Goal: Find specific fact: Find contact information

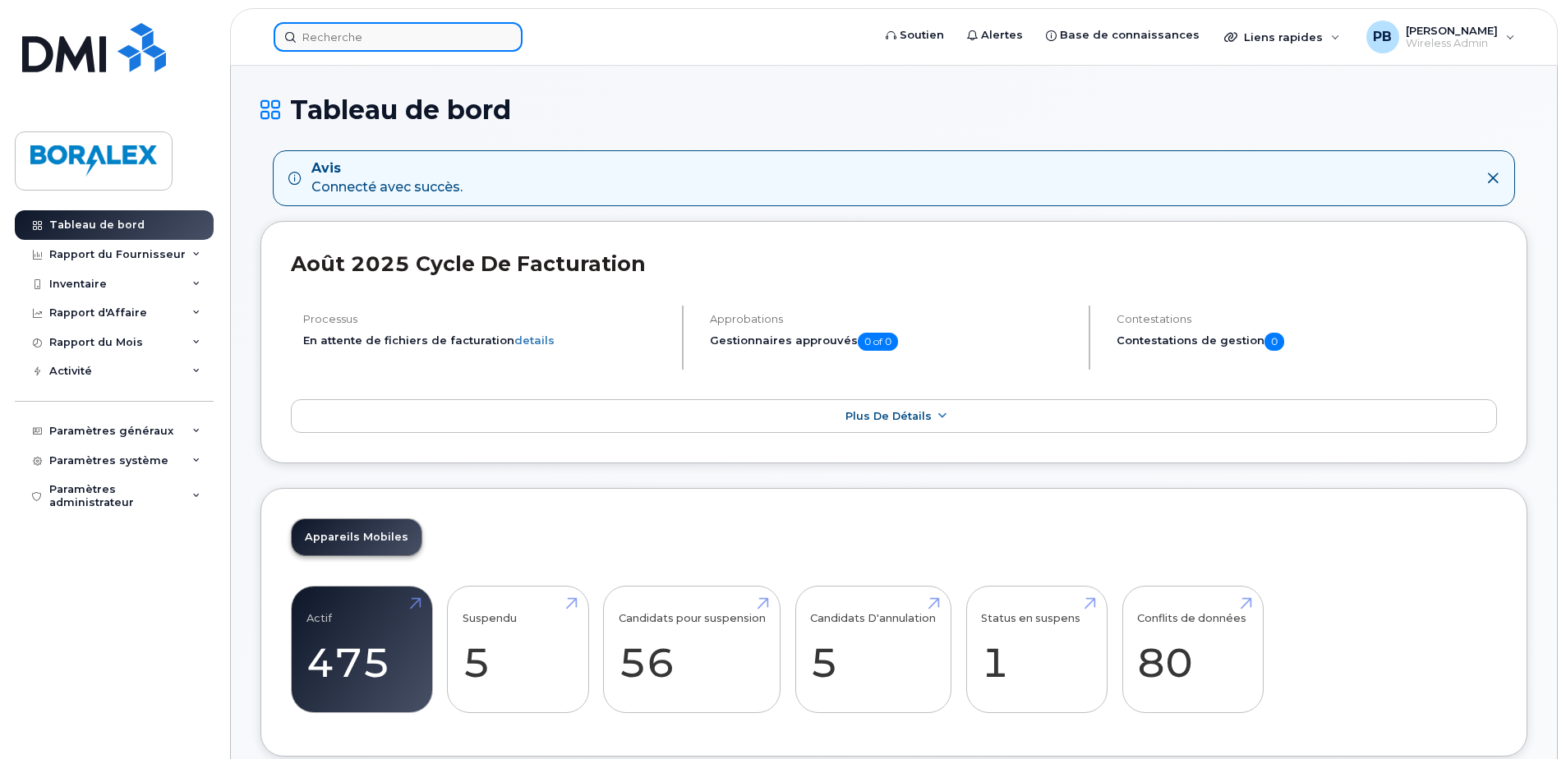
click at [348, 38] on input at bounding box center [398, 37] width 249 height 30
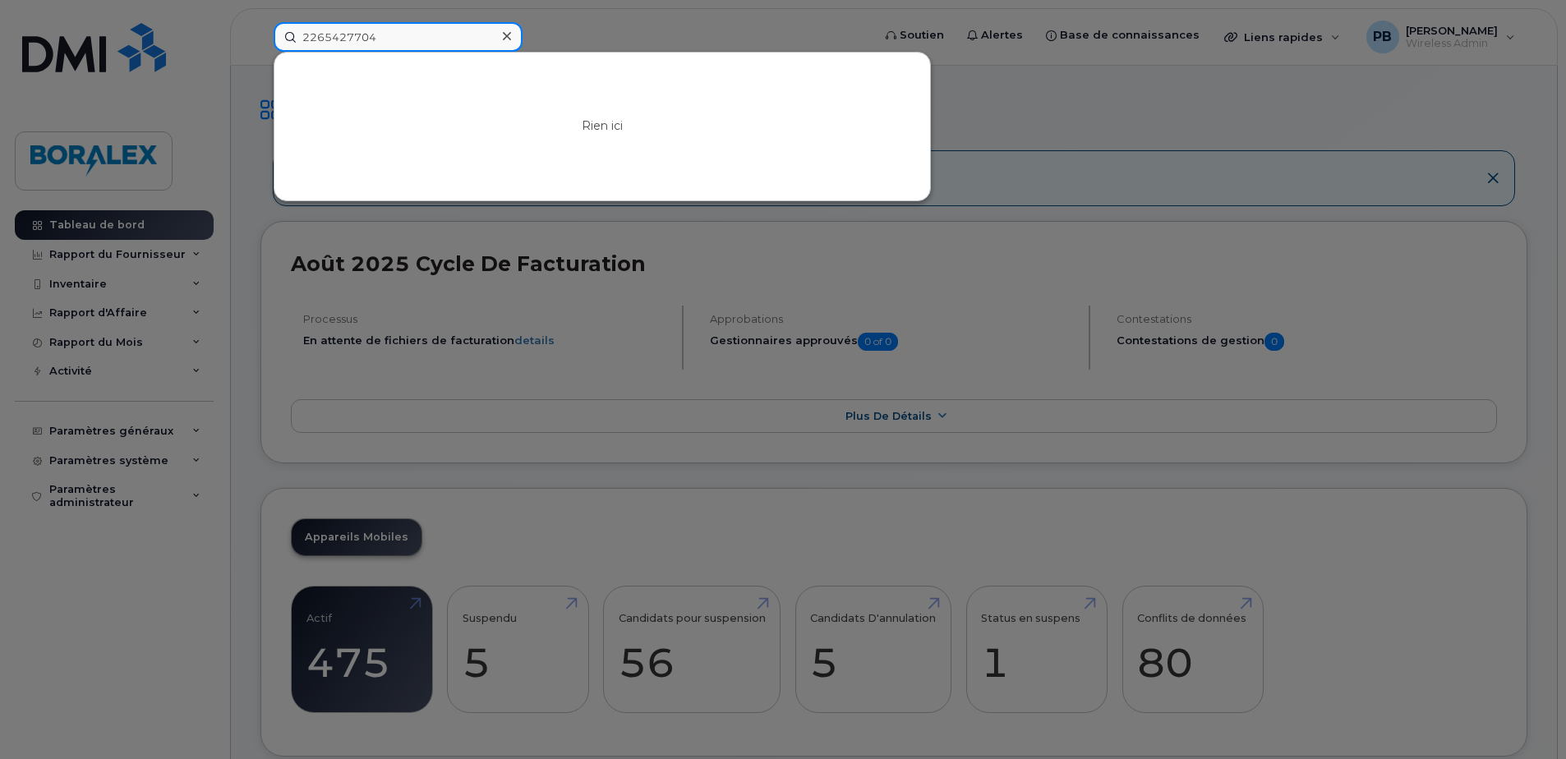
click at [323, 37] on input "2265427704" at bounding box center [398, 37] width 249 height 30
drag, startPoint x: 345, startPoint y: 35, endPoint x: 321, endPoint y: 39, distance: 24.9
click at [321, 39] on input "2265427704" at bounding box center [398, 37] width 249 height 30
click at [402, 47] on input "2265427704" at bounding box center [398, 37] width 249 height 30
click at [322, 35] on input "2265427704" at bounding box center [398, 37] width 249 height 30
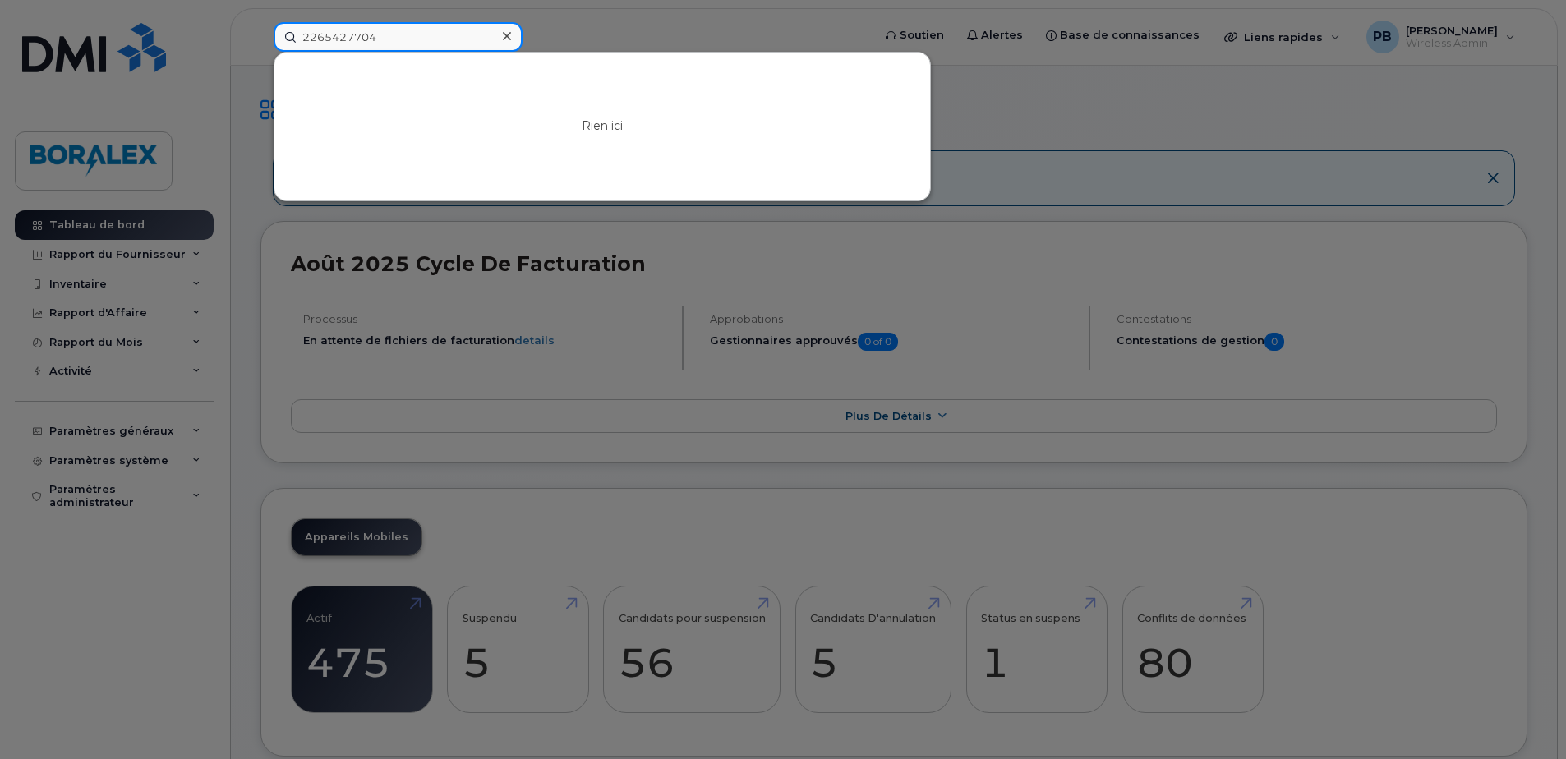
click at [341, 38] on input "2265427704" at bounding box center [398, 37] width 249 height 30
click at [320, 39] on input "2265427704" at bounding box center [398, 37] width 249 height 30
click at [328, 37] on input "2265427704" at bounding box center [398, 37] width 249 height 30
click at [342, 35] on input "2265427704" at bounding box center [398, 37] width 249 height 30
click at [962, 109] on div at bounding box center [783, 379] width 1566 height 759
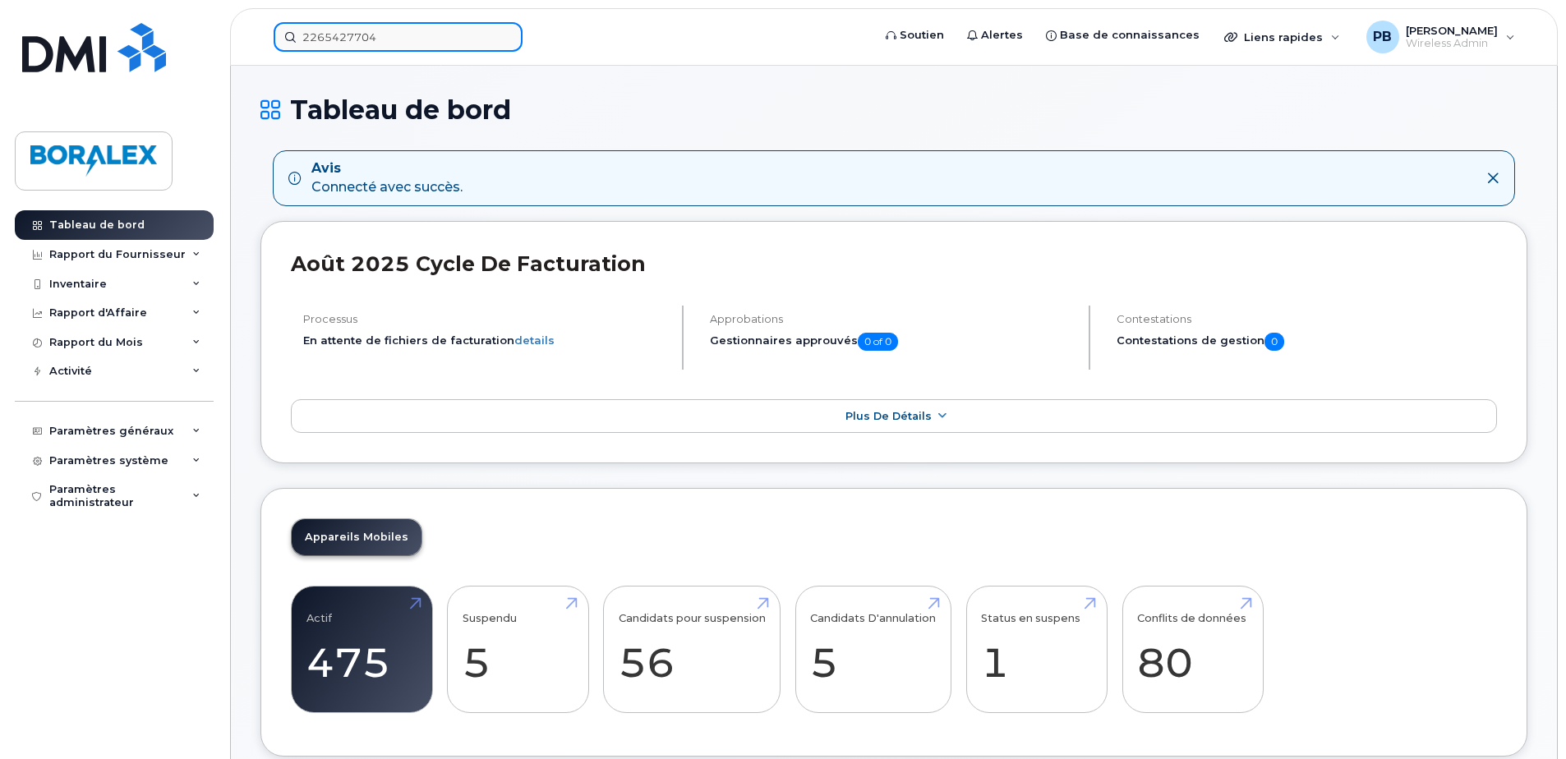
click at [433, 49] on input "2265427704" at bounding box center [398, 37] width 249 height 30
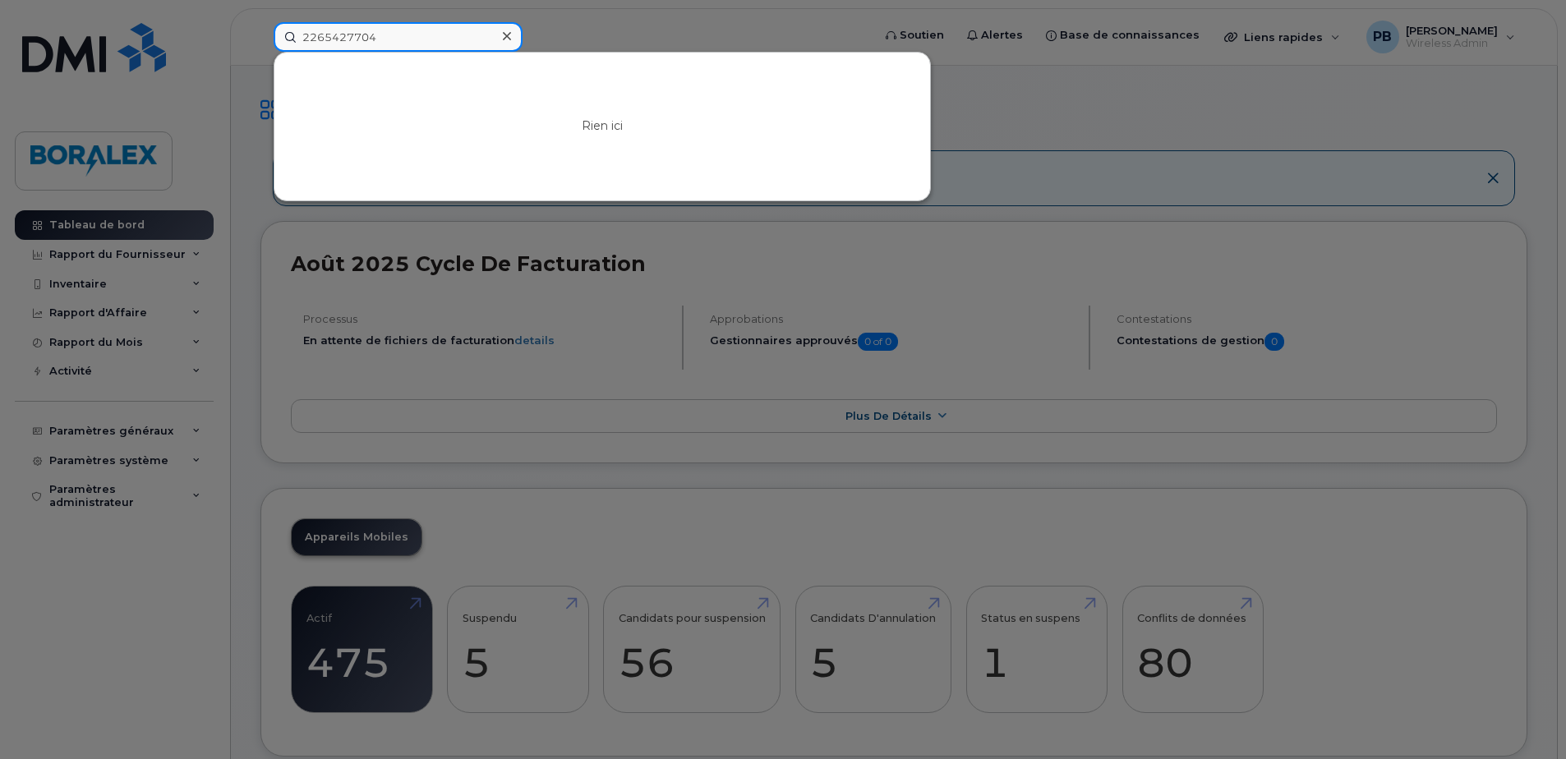
drag, startPoint x: 398, startPoint y: 37, endPoint x: 255, endPoint y: 32, distance: 143.1
click at [261, 32] on div "2265427704 Rien ici" at bounding box center [568, 37] width 614 height 30
drag, startPoint x: 354, startPoint y: 21, endPoint x: 377, endPoint y: 25, distance: 23.4
click at [354, 21] on div at bounding box center [783, 379] width 1566 height 759
drag, startPoint x: 382, startPoint y: 33, endPoint x: 242, endPoint y: 53, distance: 141.1
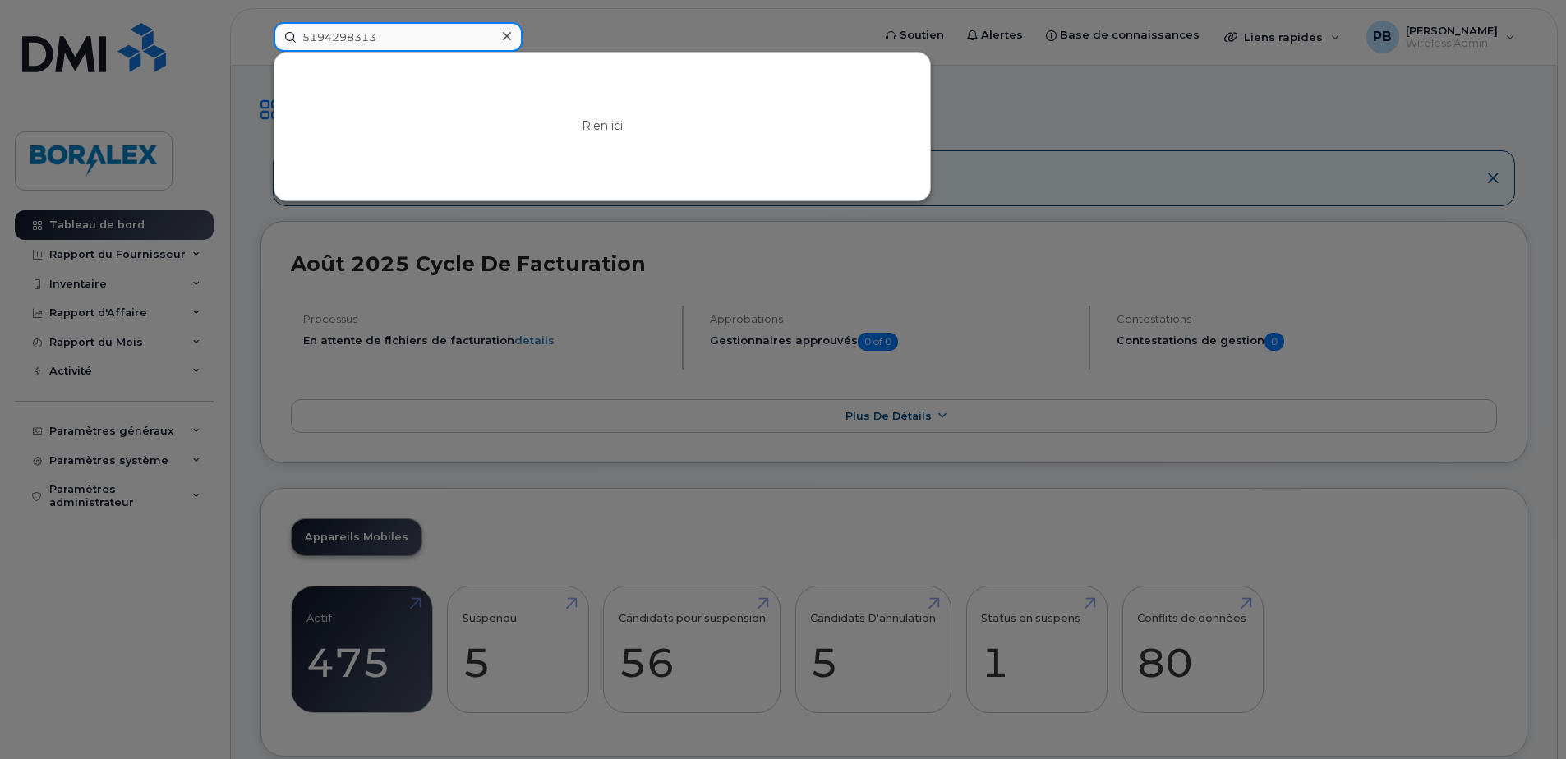
click at [261, 38] on div "5194298313 Rien ici" at bounding box center [568, 37] width 614 height 30
click at [363, 46] on input "5194298313" at bounding box center [398, 37] width 249 height 30
click at [397, 35] on input "5194298313" at bounding box center [398, 37] width 249 height 30
drag, startPoint x: 382, startPoint y: 34, endPoint x: 224, endPoint y: 25, distance: 158.8
click at [261, 25] on div "5194298313 Rien ici" at bounding box center [568, 37] width 614 height 30
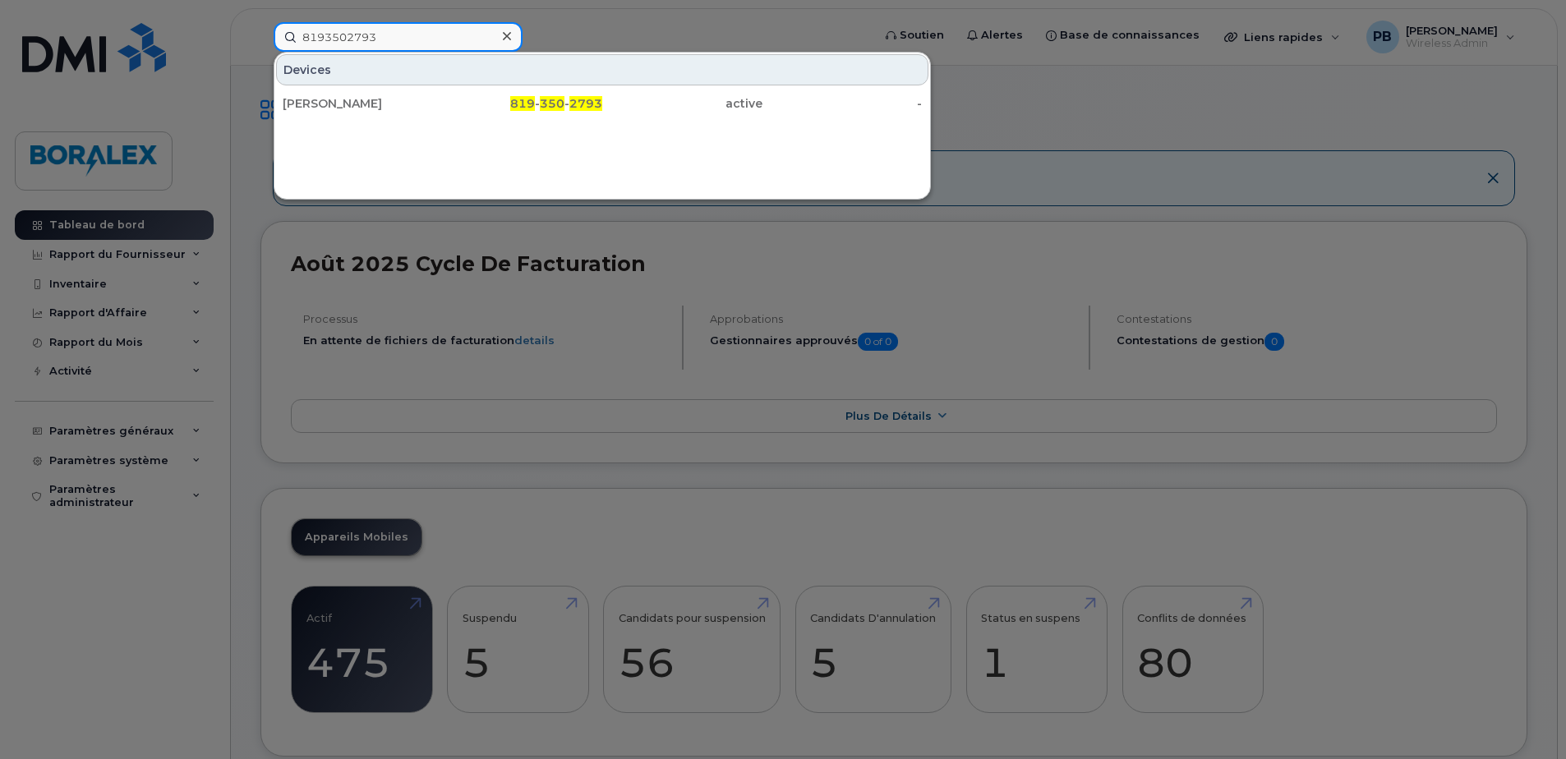
drag, startPoint x: 405, startPoint y: 35, endPoint x: 242, endPoint y: 25, distance: 163.0
click at [261, 28] on div "8193502793 Devices Francois Larocque 819 - 350 - 2793 active -" at bounding box center [568, 37] width 614 height 30
paste input "519429831"
type input "5194298313"
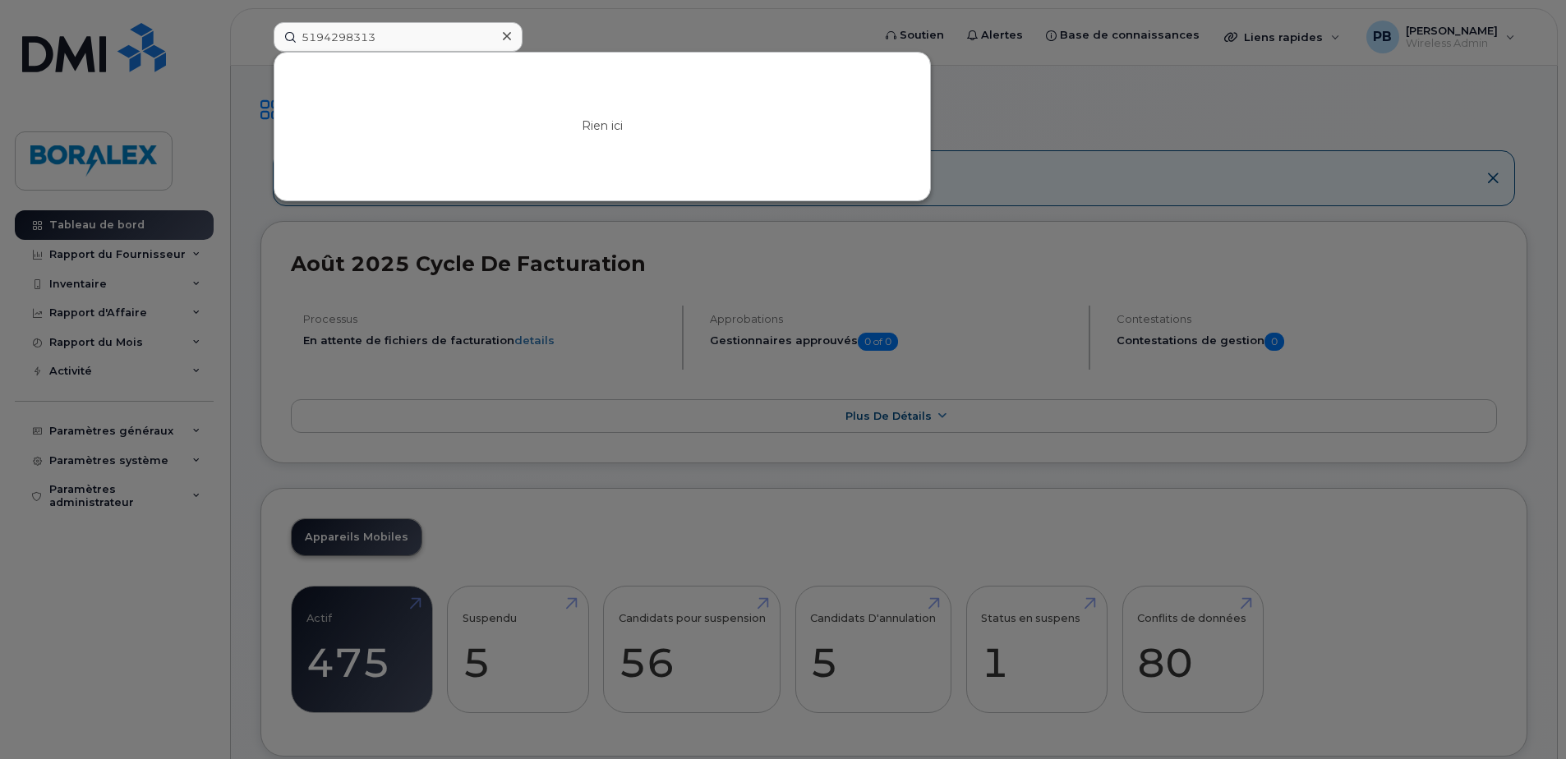
click at [1171, 107] on div at bounding box center [783, 379] width 1566 height 759
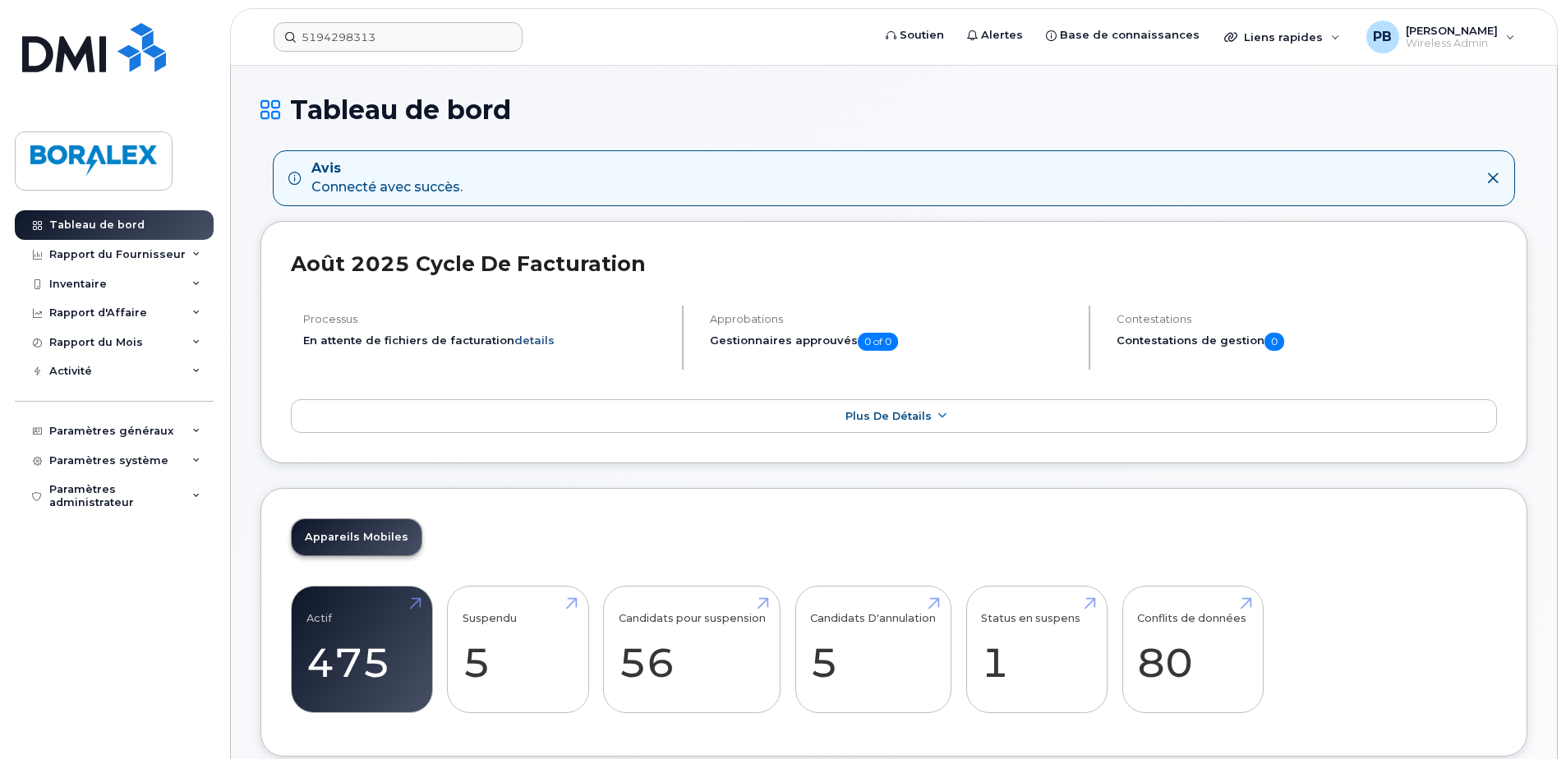
click at [533, 341] on link "details" at bounding box center [534, 340] width 40 height 13
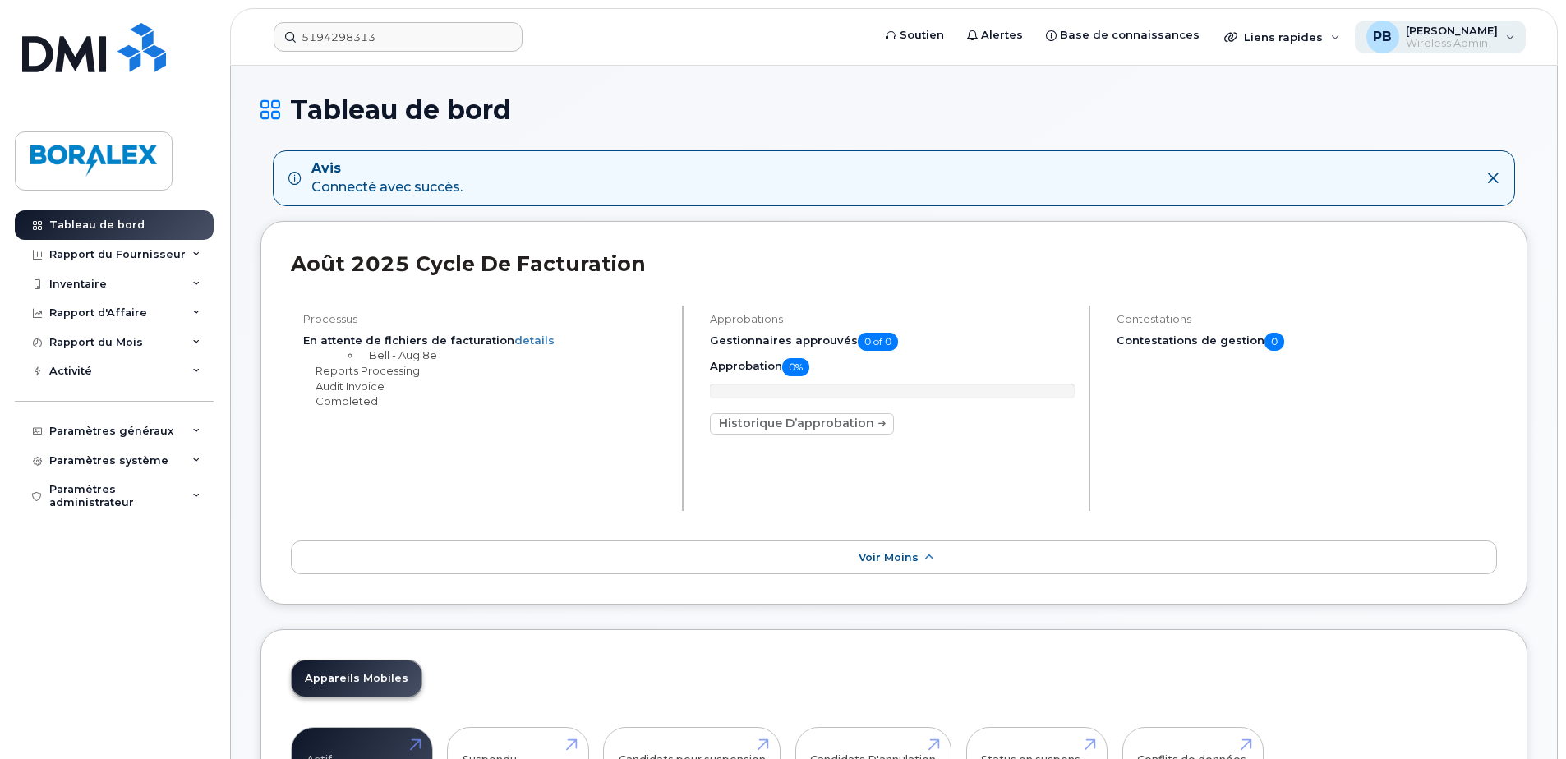
click at [1502, 41] on div "PB Patrick Boyer Wireless Admin" at bounding box center [1441, 37] width 172 height 33
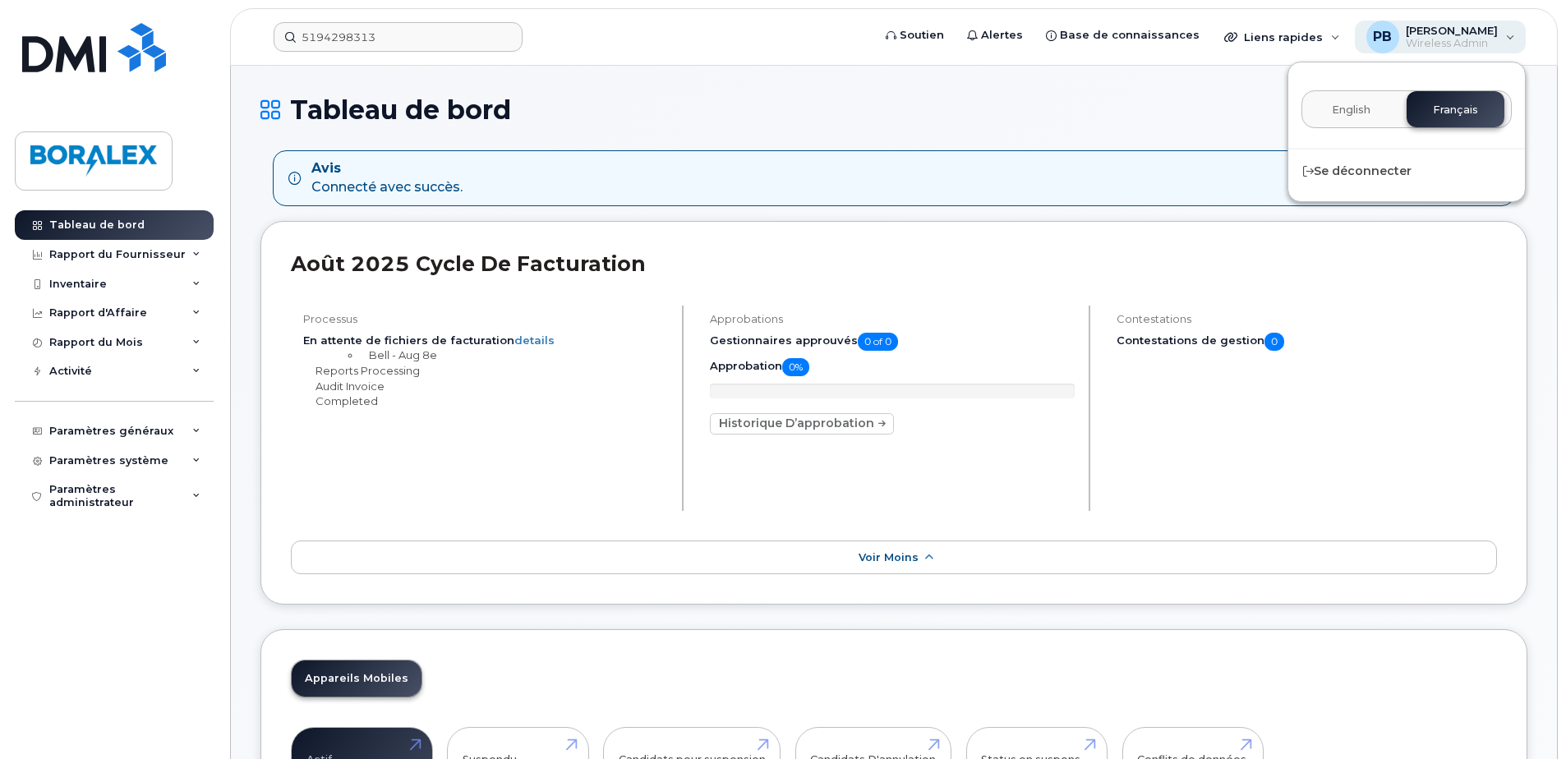
click at [1502, 41] on div "PB Patrick Boyer Wireless Admin" at bounding box center [1441, 37] width 172 height 33
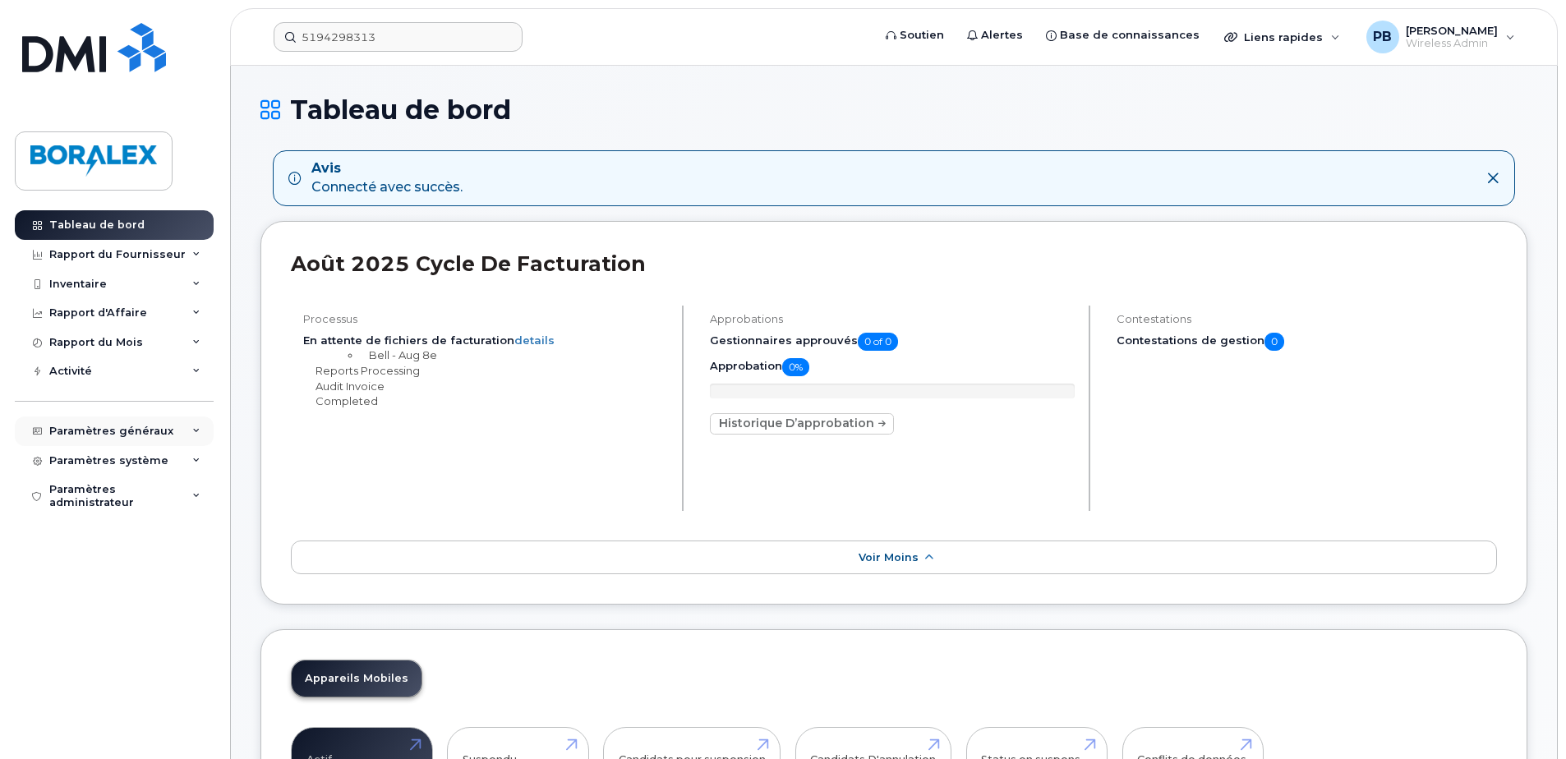
click at [182, 433] on div "Paramètres généraux" at bounding box center [114, 432] width 199 height 30
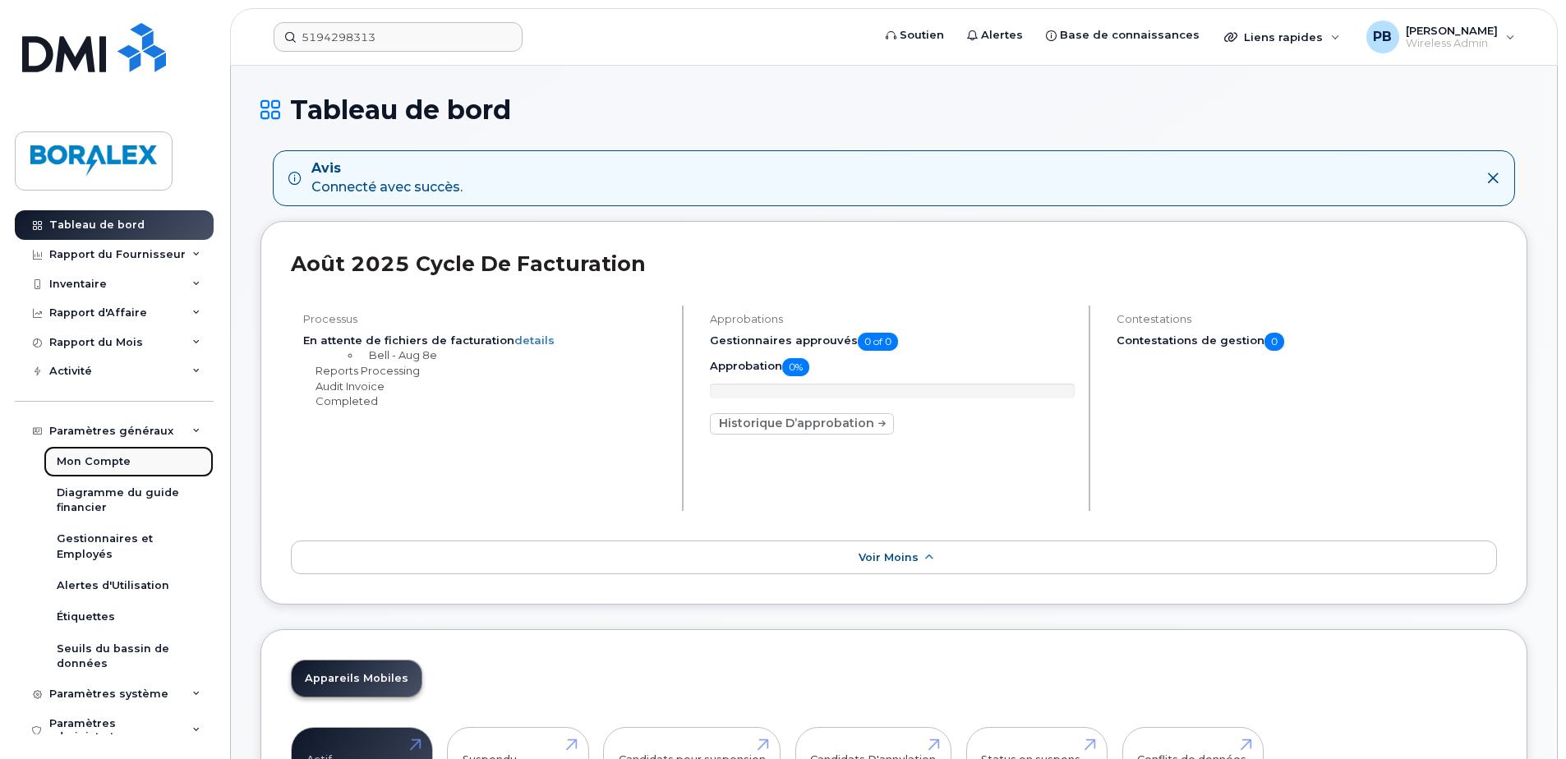
click at [98, 471] on link "Mon Compte" at bounding box center [129, 461] width 170 height 31
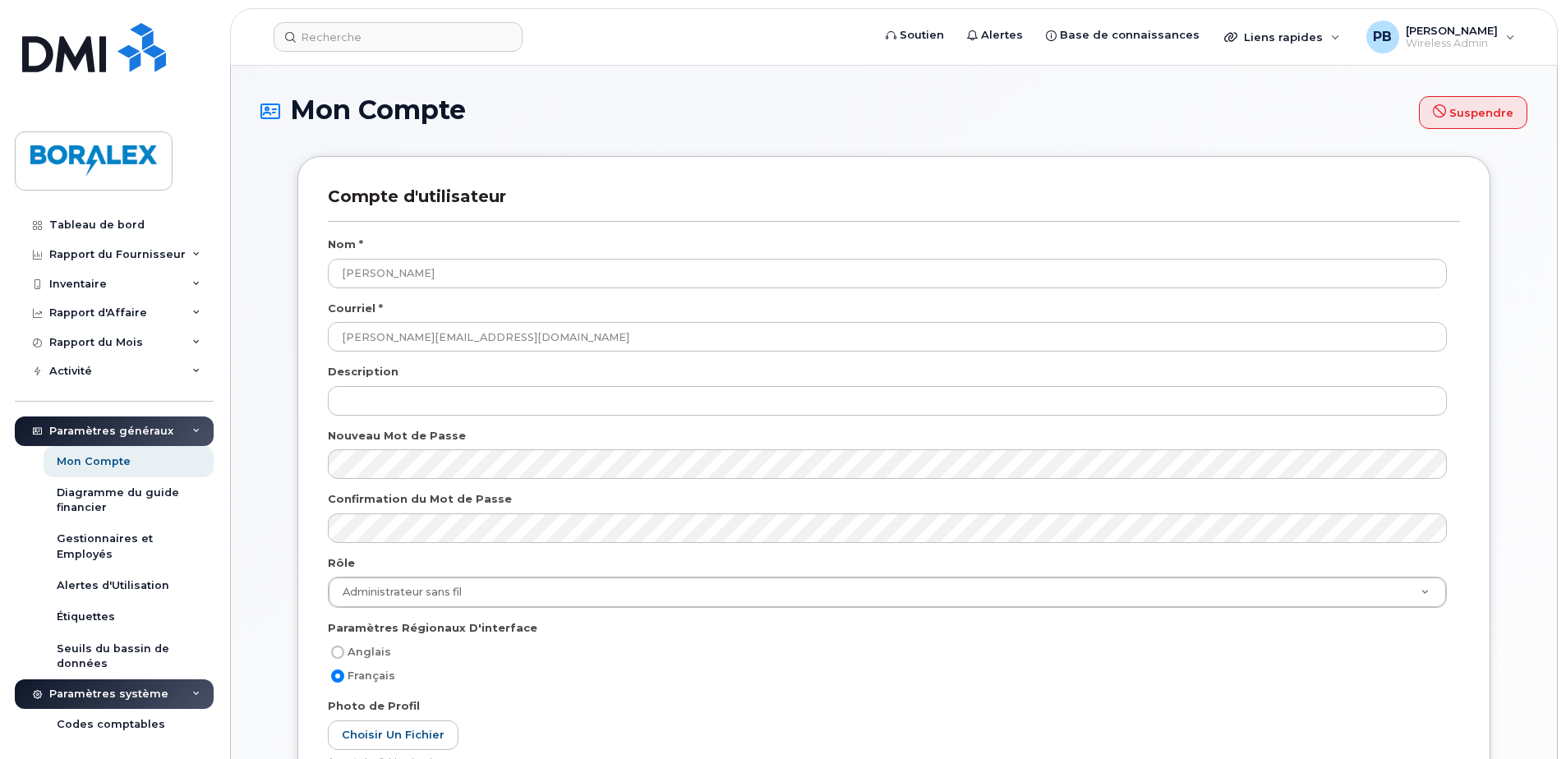
click at [528, 101] on h1 "Mon Compte Suspendre" at bounding box center [894, 112] width 1267 height 34
click at [96, 221] on div "Tableau de bord" at bounding box center [96, 225] width 95 height 13
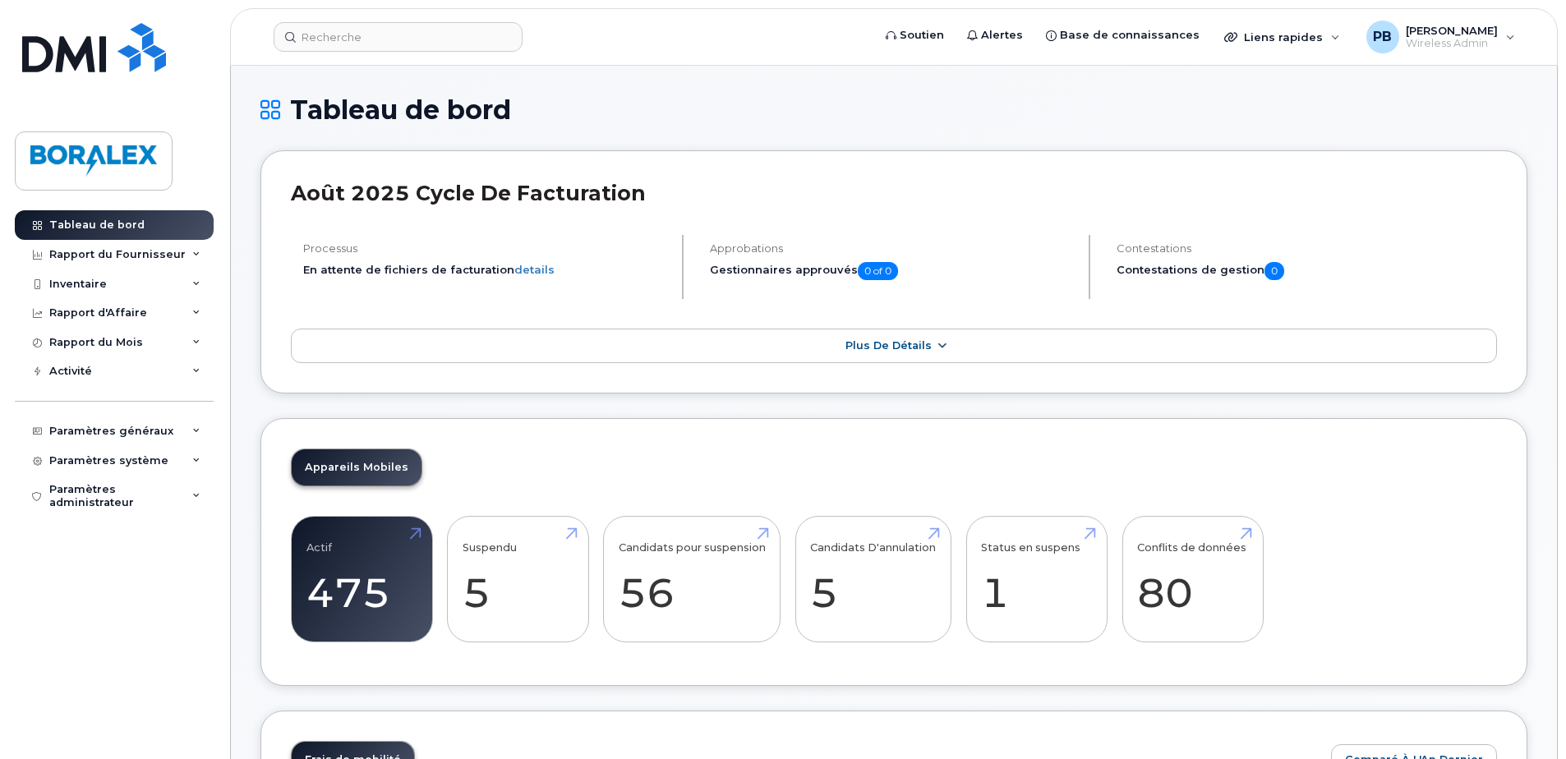
click at [914, 345] on span "Plus de détails" at bounding box center [889, 345] width 86 height 12
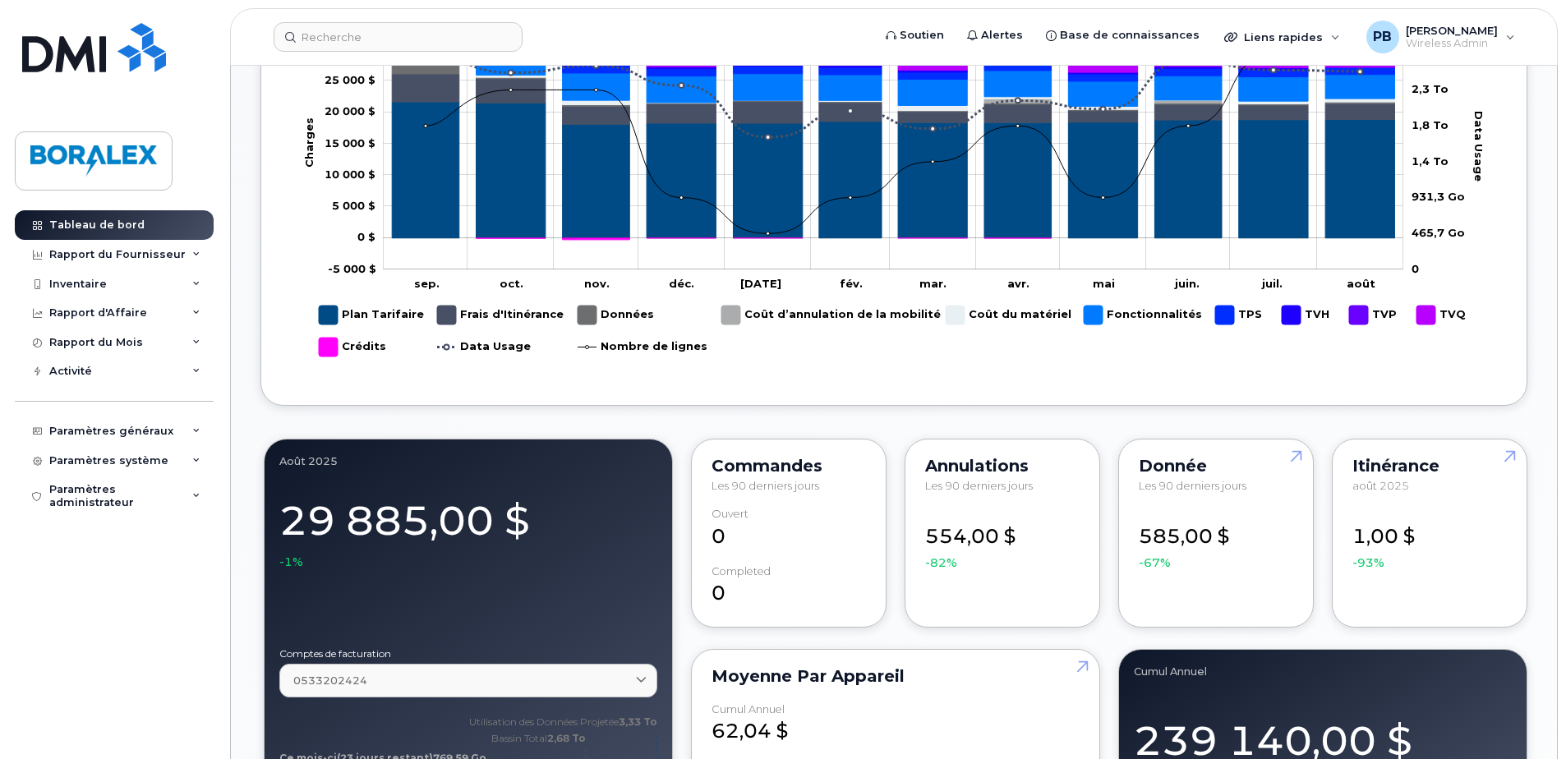
scroll to position [1151, 0]
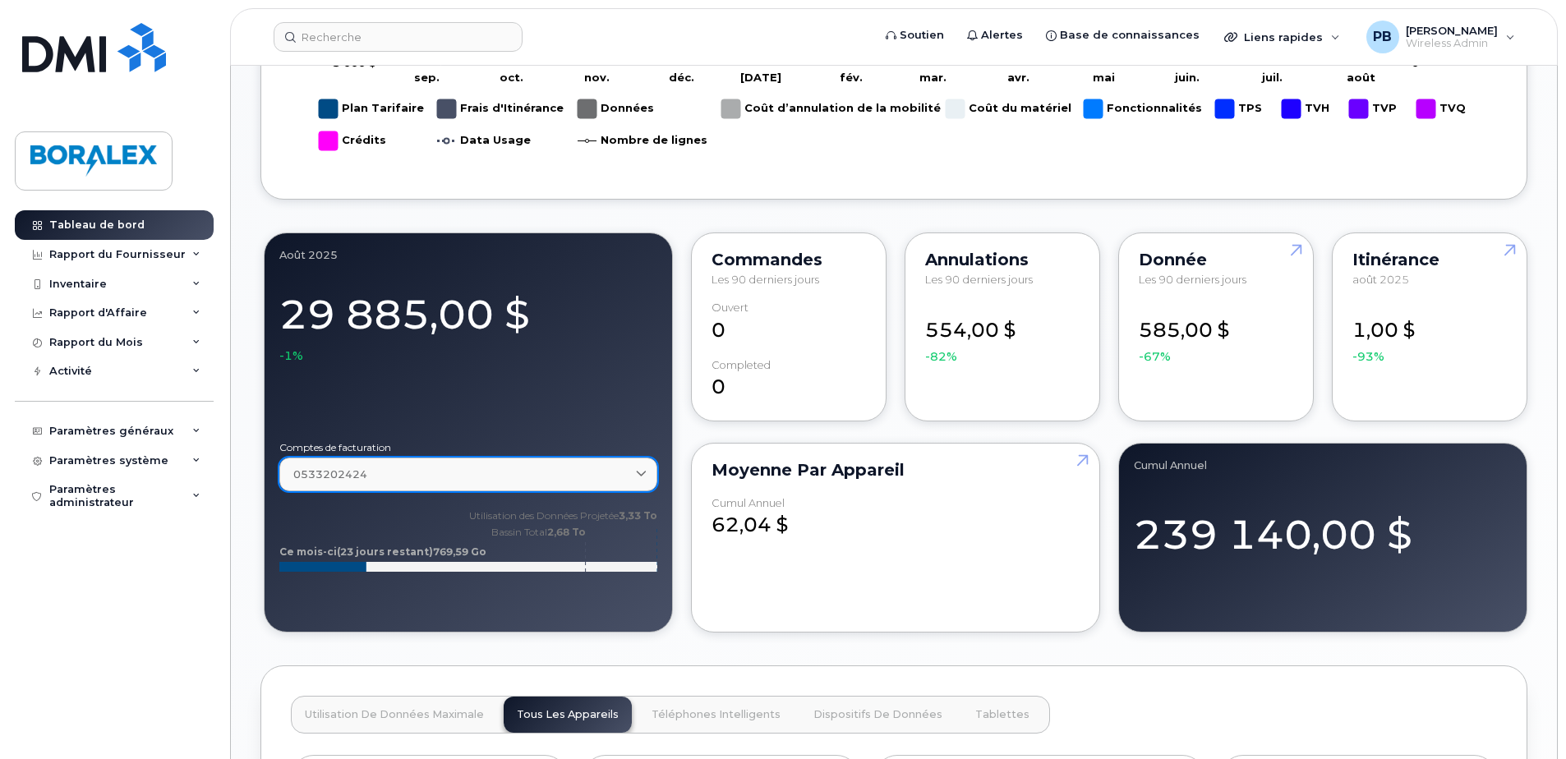
click at [396, 482] on link "0533202424" at bounding box center [468, 475] width 378 height 34
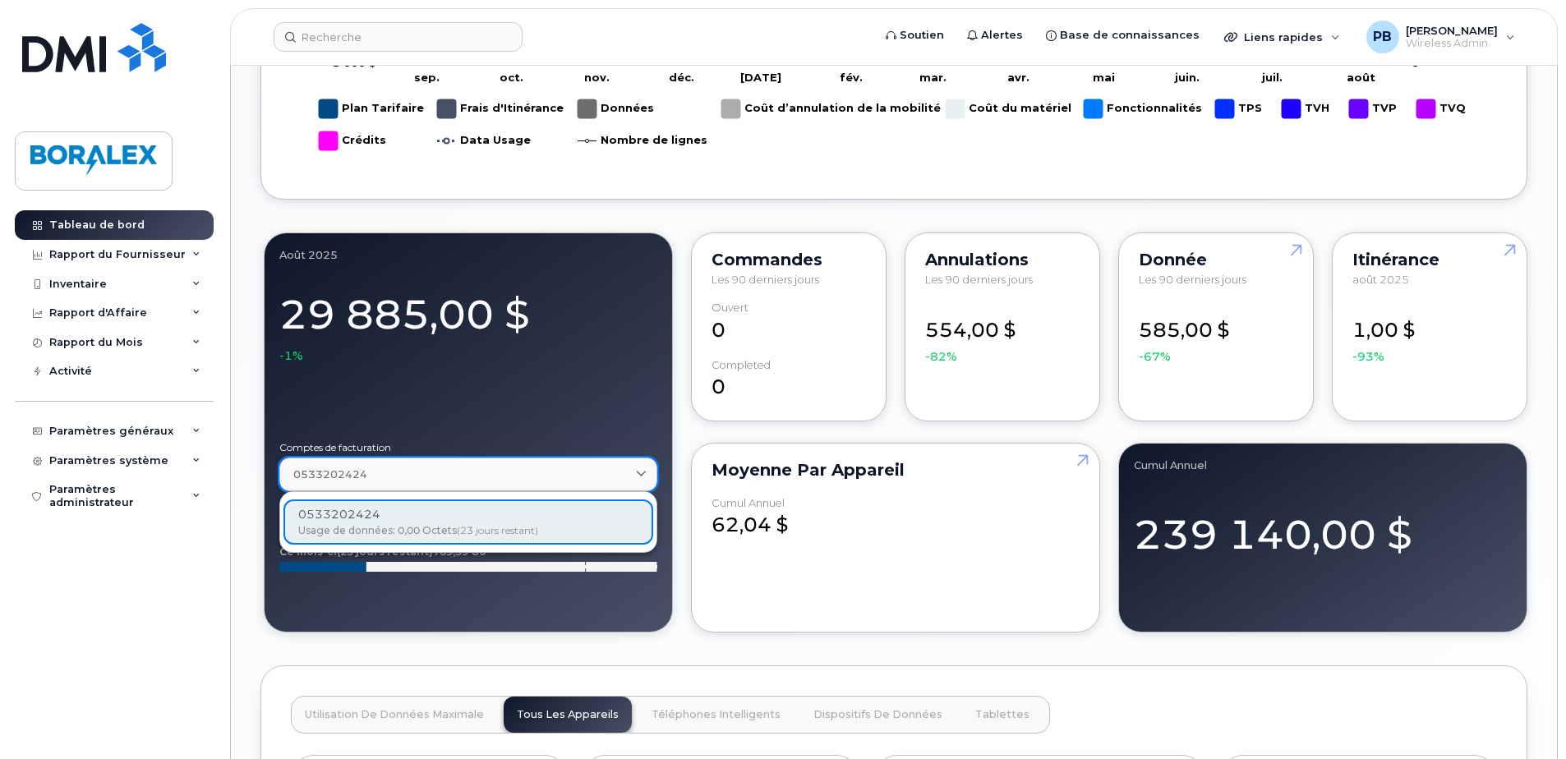
click at [381, 472] on div "0533202424" at bounding box center [468, 475] width 350 height 16
click at [445, 404] on div at bounding box center [468, 397] width 378 height 66
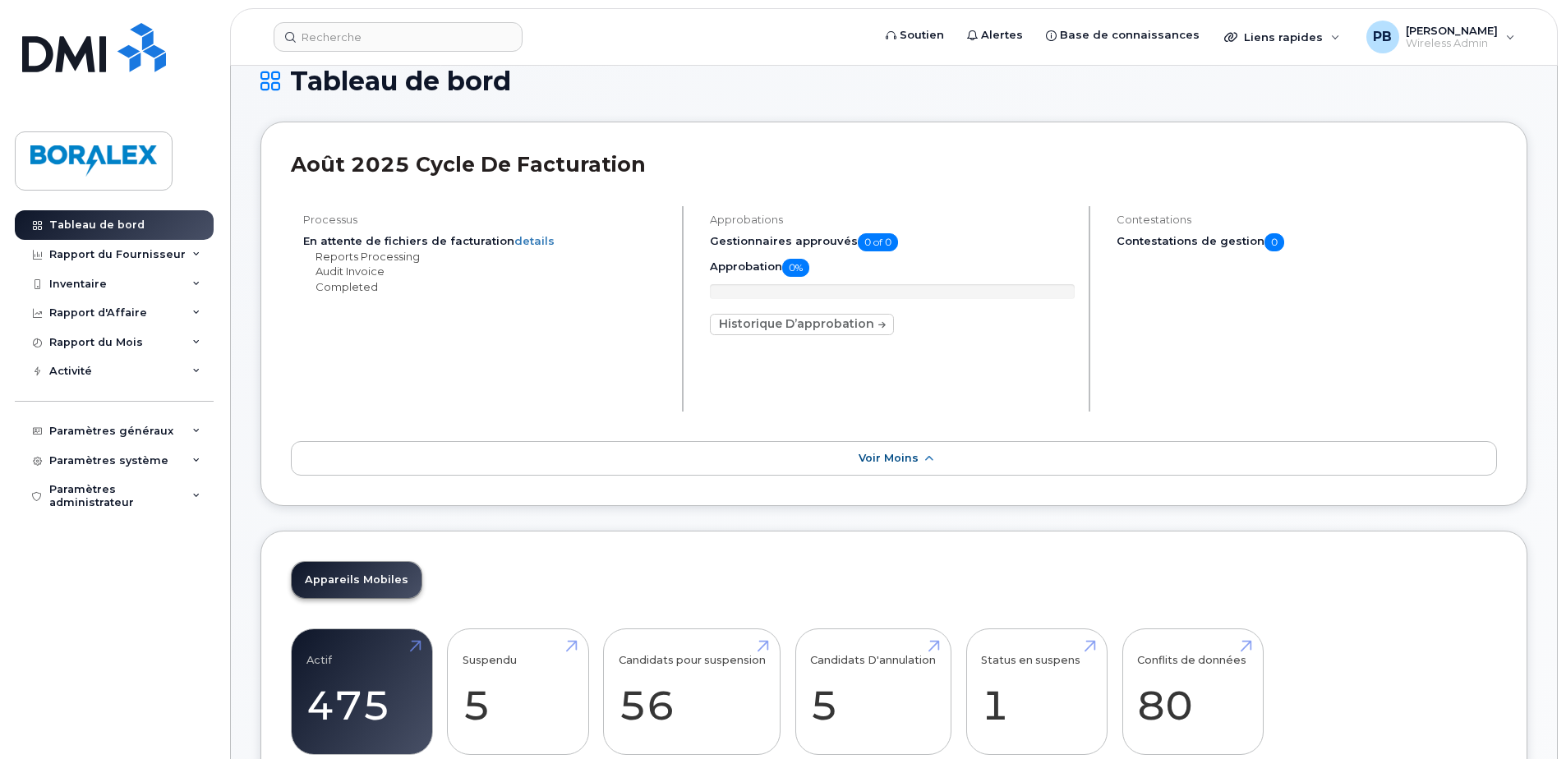
scroll to position [0, 0]
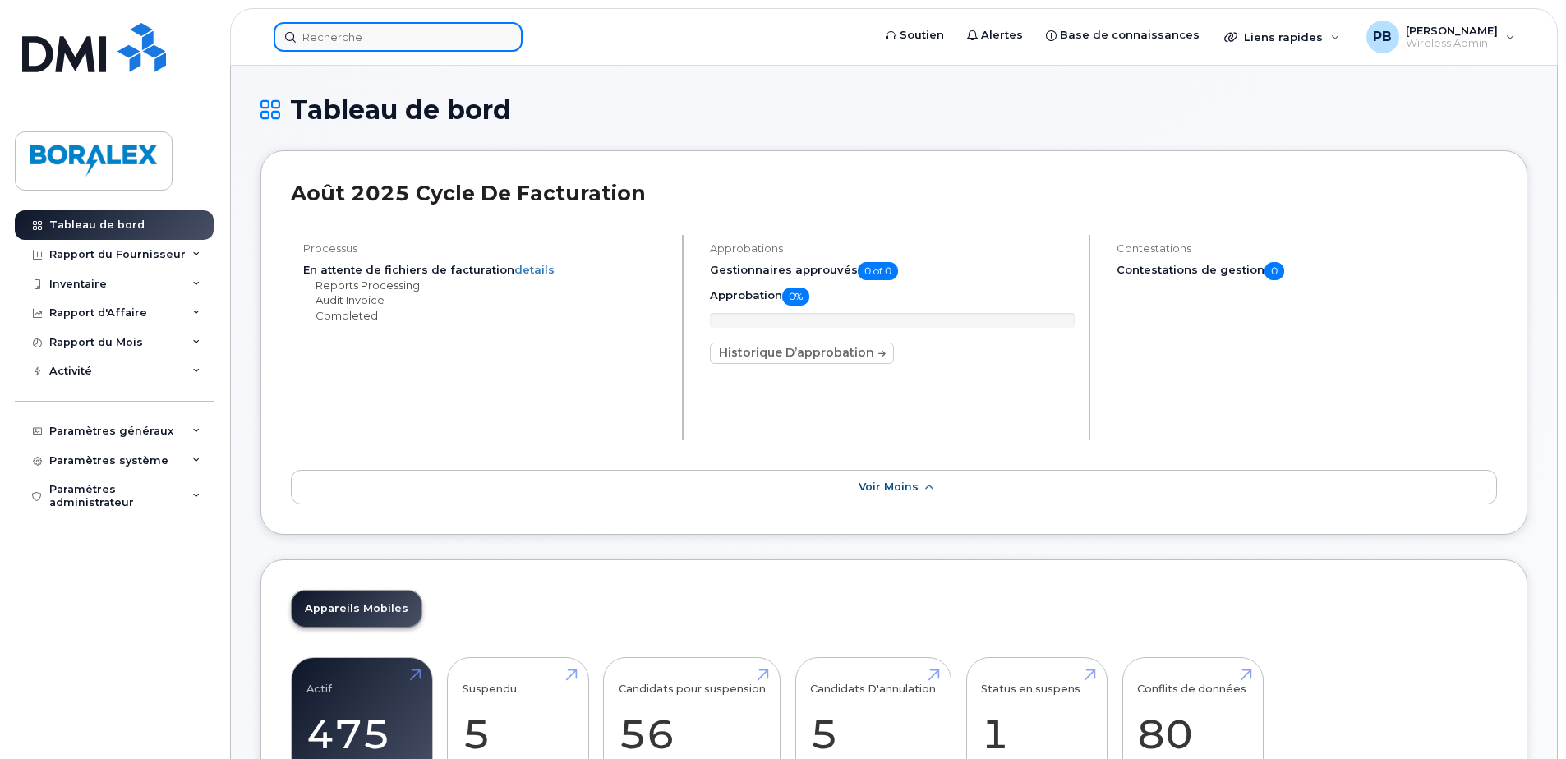
click at [399, 50] on input at bounding box center [398, 37] width 249 height 30
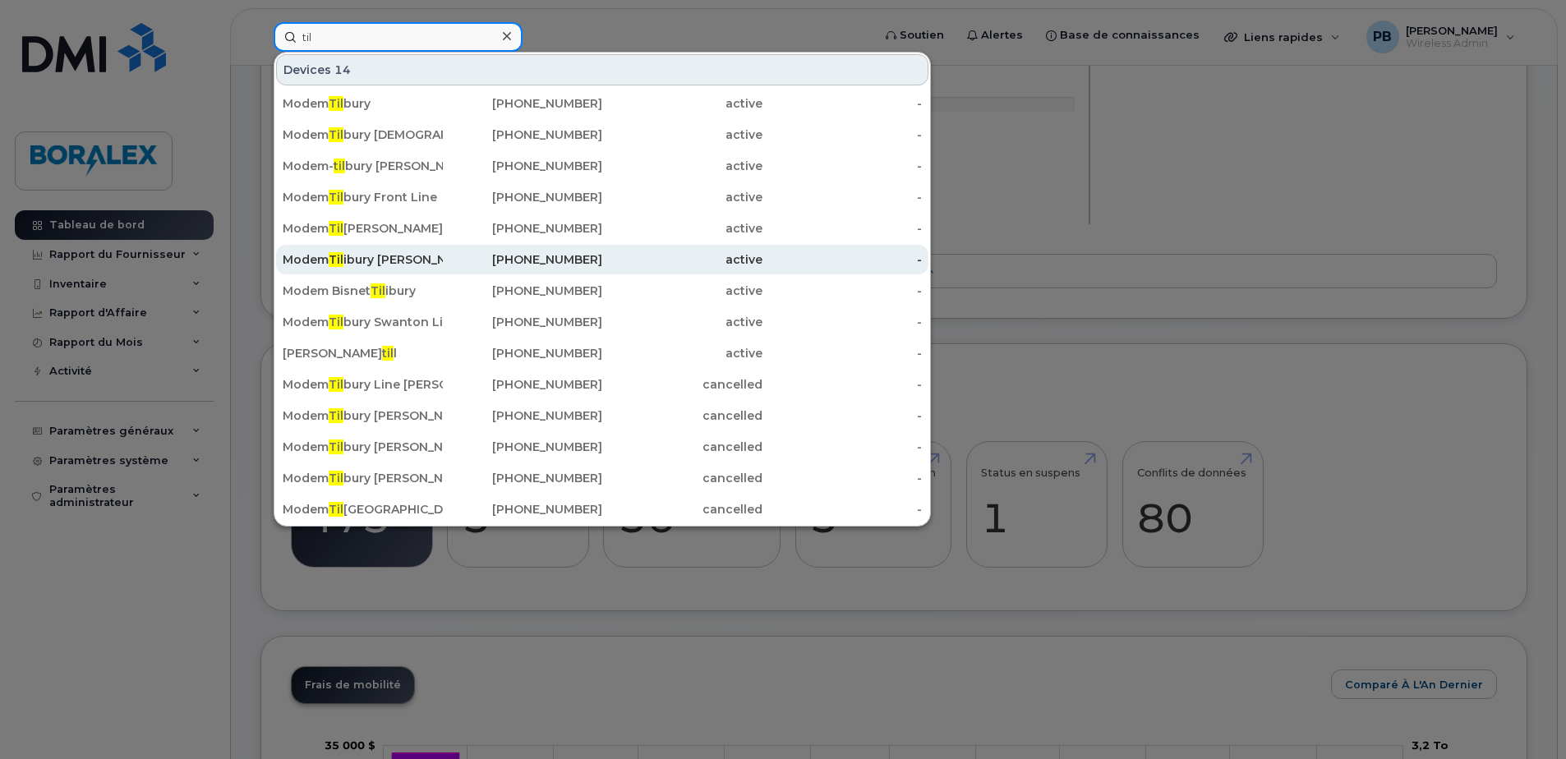
scroll to position [82, 0]
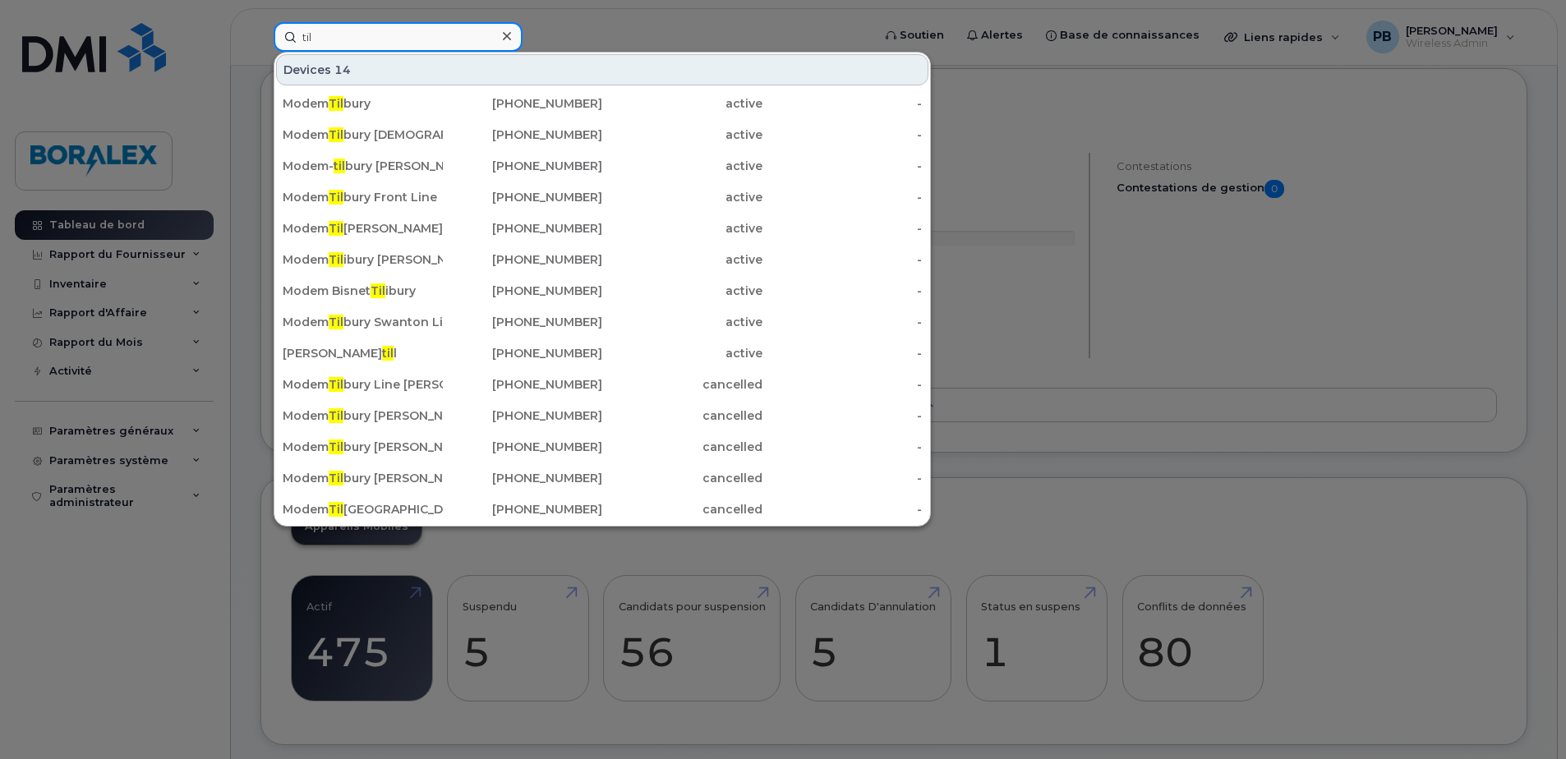
type input "til"
click at [1012, 111] on div at bounding box center [783, 379] width 1566 height 759
